Goal: Book appointment/travel/reservation

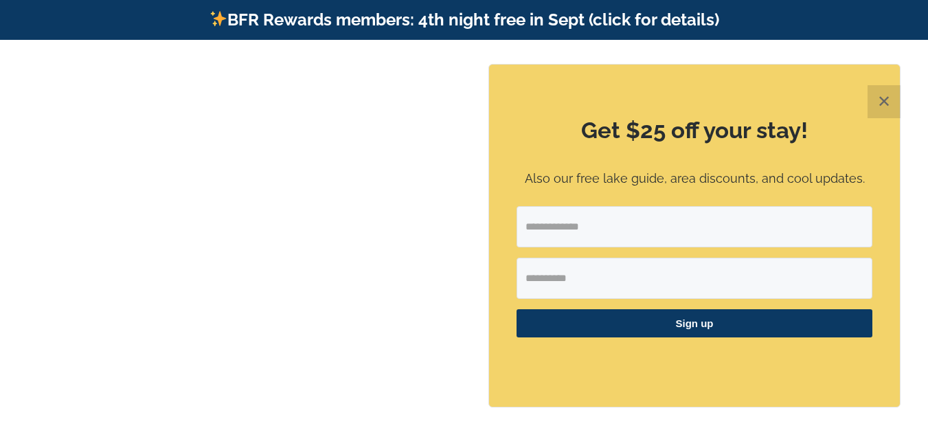
click at [519, 318] on div "Get $25 off your stay! Also our free lake guide, area discounts, and cool updat…" at bounding box center [694, 236] width 411 height 342
click at [891, 84] on div "Get $25 off your stay! Also our free lake guide, area discounts, and cool updat…" at bounding box center [694, 236] width 411 height 342
click at [878, 102] on button "✕" at bounding box center [883, 101] width 33 height 33
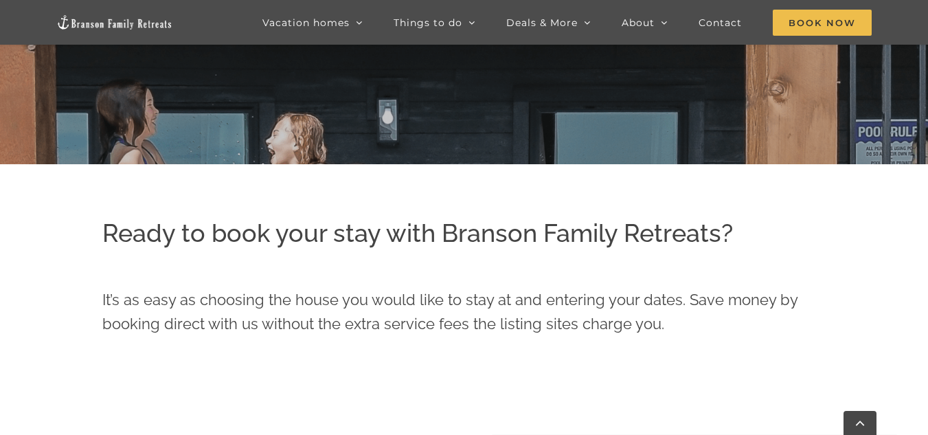
scroll to position [38, 0]
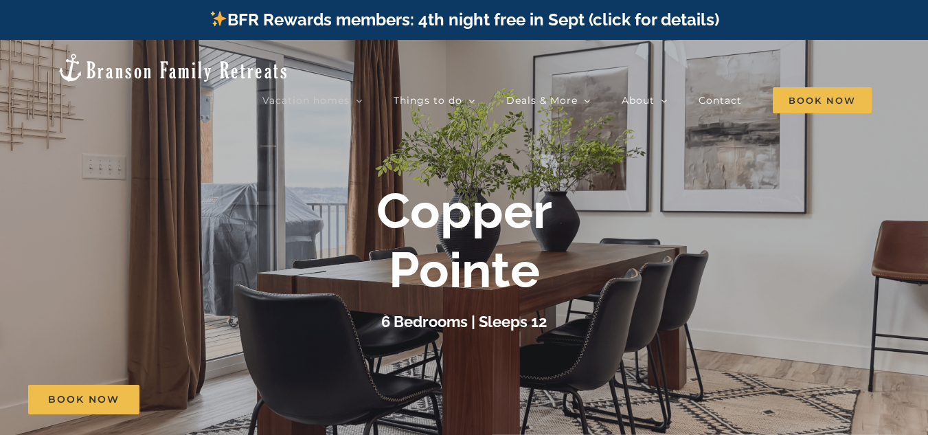
scroll to position [27, 0]
